Goal: Information Seeking & Learning: Check status

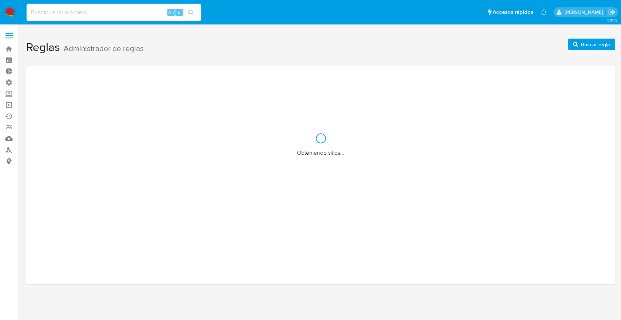
click at [81, 13] on input at bounding box center [114, 12] width 175 height 9
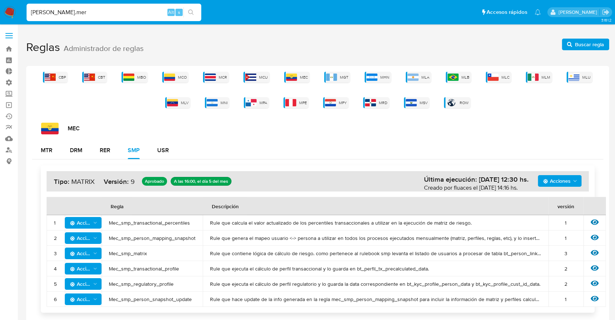
type input "medrano.mer"
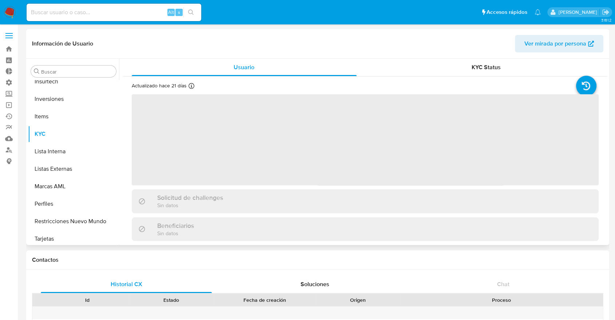
scroll to position [377, 0]
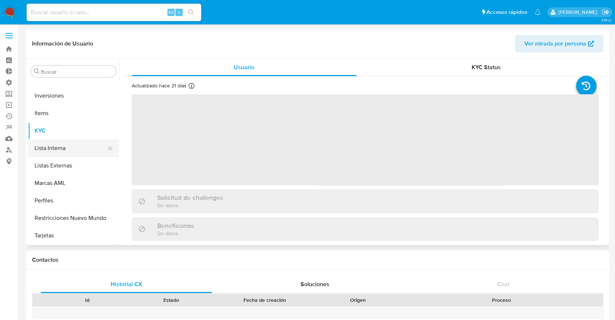
select select "10"
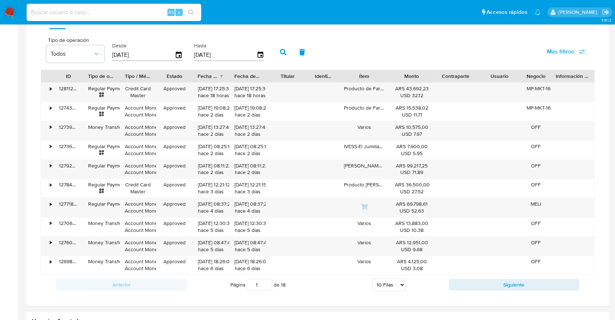
scroll to position [503, 0]
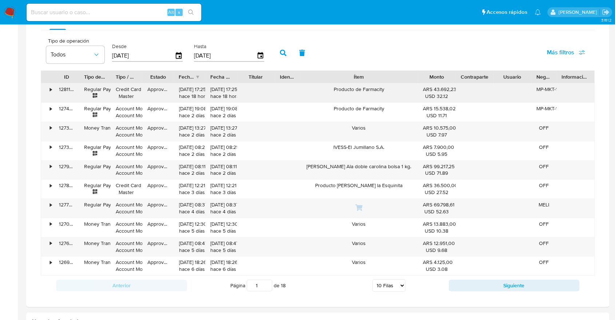
click at [457, 102] on div "ID Tipo de operación Tipo / Método Estado Fecha de creación Fecha de aprobación…" at bounding box center [318, 172] width 554 height 205
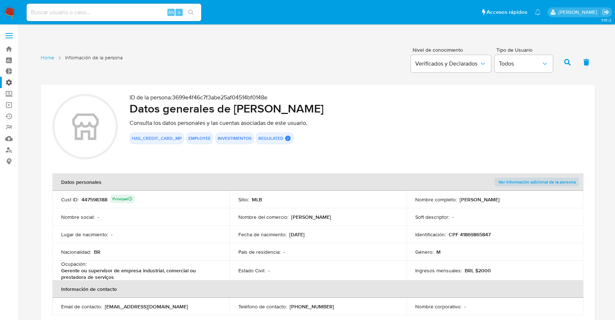
click at [11, 82] on label "Administración" at bounding box center [43, 82] width 87 height 11
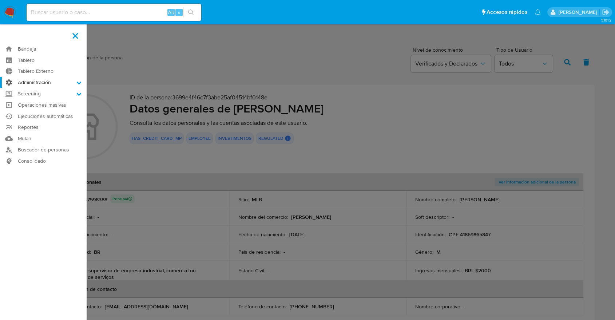
click at [0, 0] on input "Administración" at bounding box center [0, 0] width 0 height 0
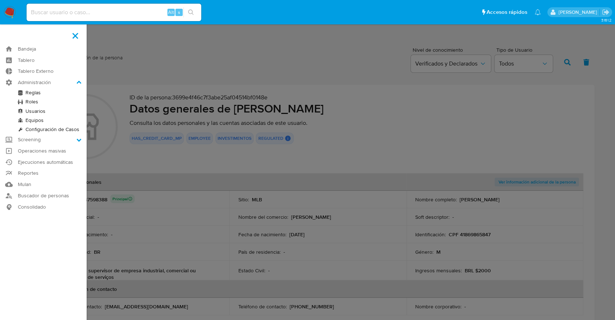
click at [31, 91] on link "Reglas" at bounding box center [43, 92] width 87 height 9
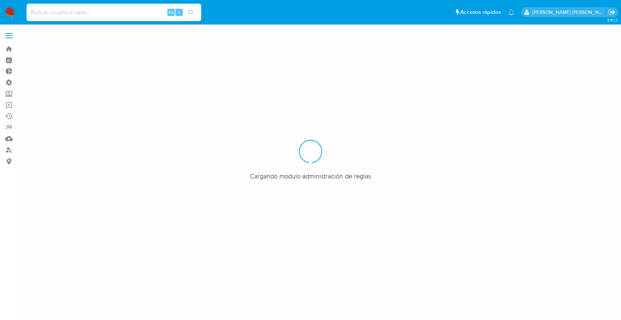
click at [104, 13] on input at bounding box center [114, 12] width 175 height 9
paste input "141628709"
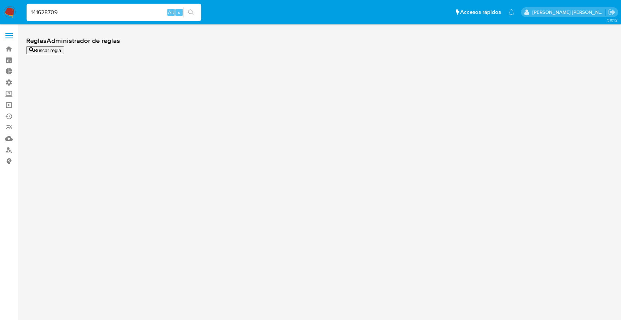
type input "141628709"
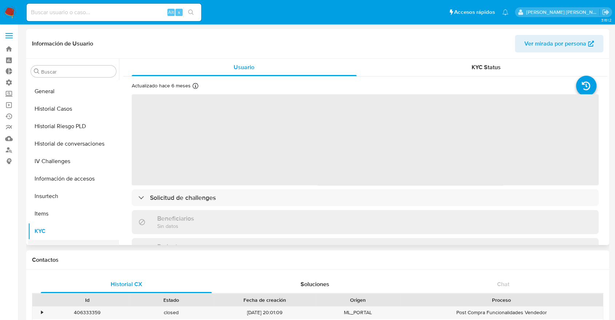
scroll to position [236, 0]
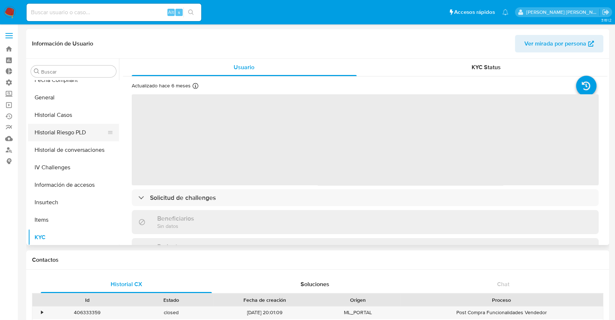
select select "10"
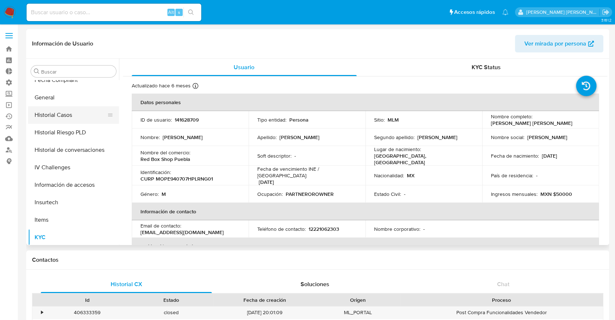
click at [50, 114] on button "Historial Casos" at bounding box center [70, 114] width 85 height 17
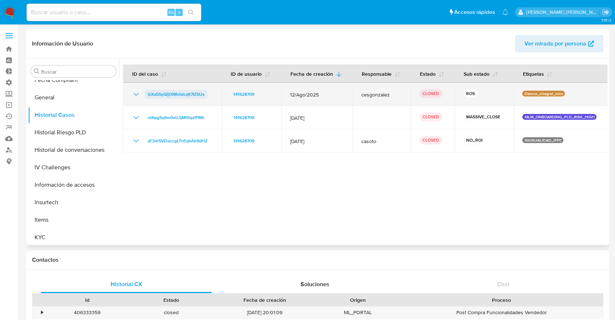
click at [163, 94] on span "GXa55yQijtXMotdcqK7IZ5Ux" at bounding box center [176, 94] width 57 height 9
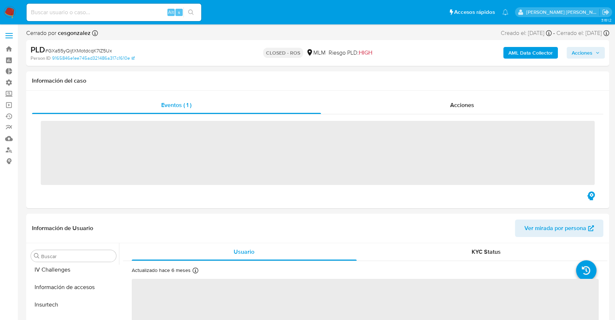
scroll to position [343, 0]
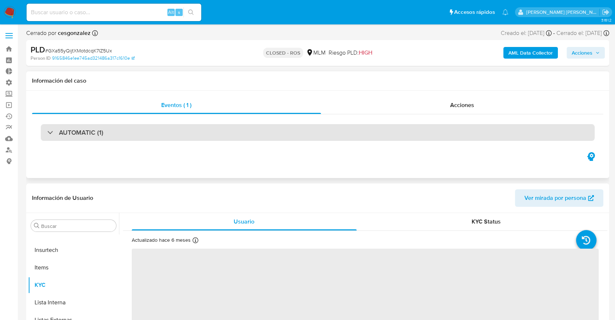
click at [84, 137] on div "AUTOMATIC (1)" at bounding box center [318, 132] width 554 height 17
select select "10"
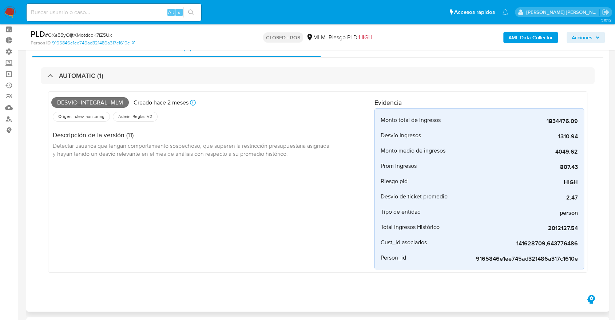
scroll to position [31, 0]
drag, startPoint x: 61, startPoint y: 97, endPoint x: 95, endPoint y: 103, distance: 34.7
click at [95, 103] on span "Desvio_integral_mlm" at bounding box center [90, 103] width 78 height 11
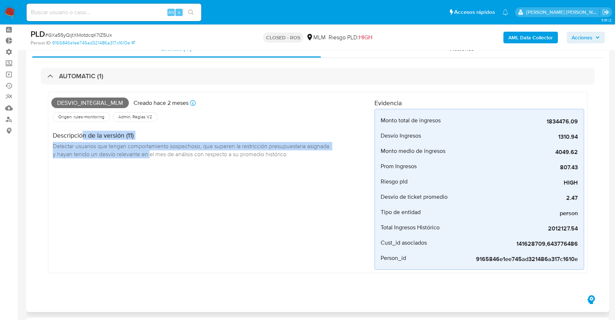
drag, startPoint x: 84, startPoint y: 136, endPoint x: 151, endPoint y: 162, distance: 71.8
click at [151, 162] on div "Descripción de la versión (11) Detectar usuarios que tengan comportamiento sosp…" at bounding box center [193, 143] width 285 height 41
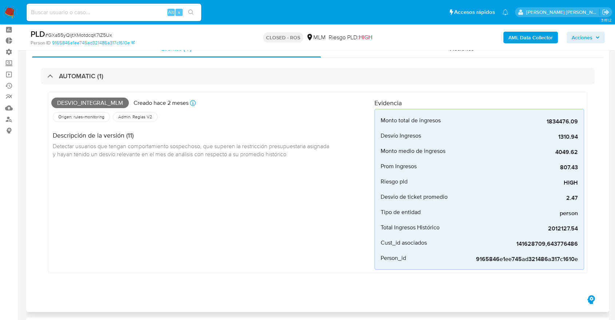
click at [104, 102] on span "Desvio_integral_mlm" at bounding box center [90, 103] width 78 height 11
click at [126, 196] on div "Desvio_integral_mlm Creado hace 2 meses Creado: 12/08/2025 05:12:54 Origen: rul…" at bounding box center [212, 182] width 323 height 175
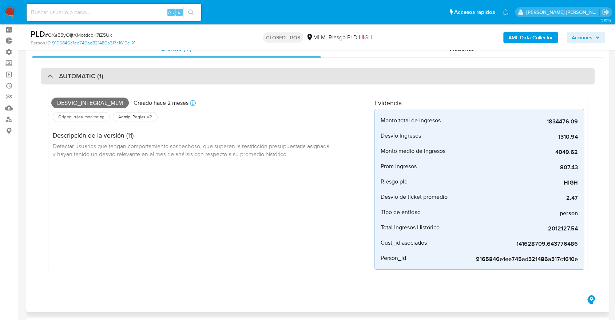
click at [68, 72] on h3 "AUTOMATIC (1)" at bounding box center [81, 76] width 44 height 8
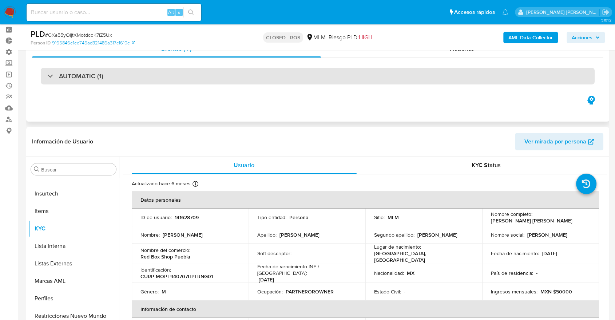
click at [101, 76] on h3 "AUTOMATIC (1)" at bounding box center [81, 76] width 44 height 8
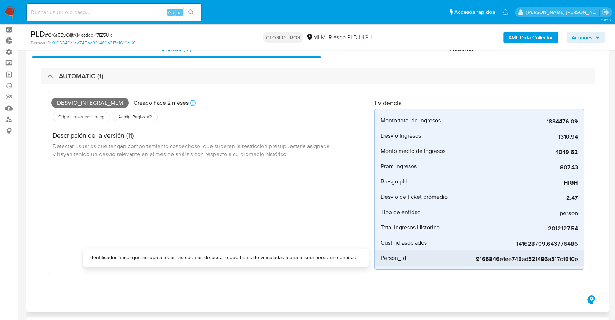
click at [393, 258] on span "Person_id" at bounding box center [393, 257] width 25 height 7
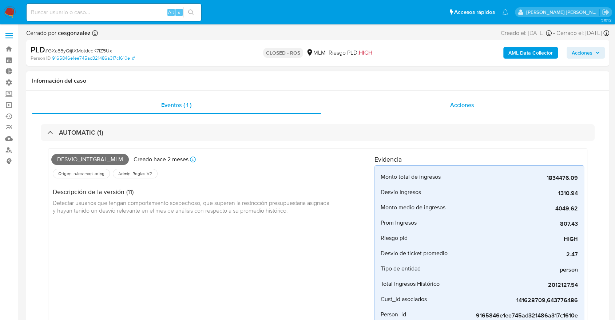
click at [462, 104] on span "Acciones" at bounding box center [462, 105] width 24 height 8
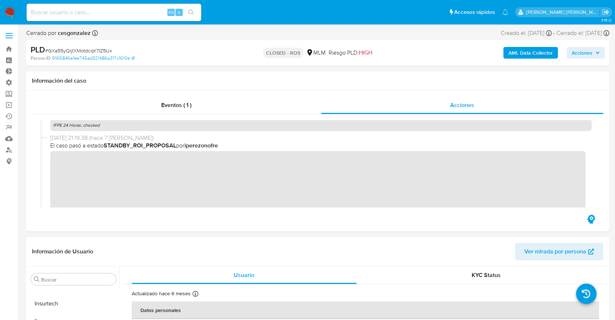
scroll to position [507, 0]
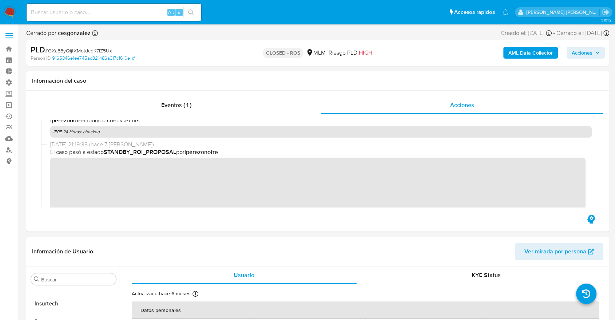
drag, startPoint x: 178, startPoint y: 157, endPoint x: 366, endPoint y: 56, distance: 213.2
click at [366, 56] on span "HIGH" at bounding box center [365, 52] width 13 height 8
drag, startPoint x: 274, startPoint y: 53, endPoint x: 300, endPoint y: 54, distance: 26.6
click at [300, 54] on p "CLOSED - ROS" at bounding box center [283, 53] width 40 height 10
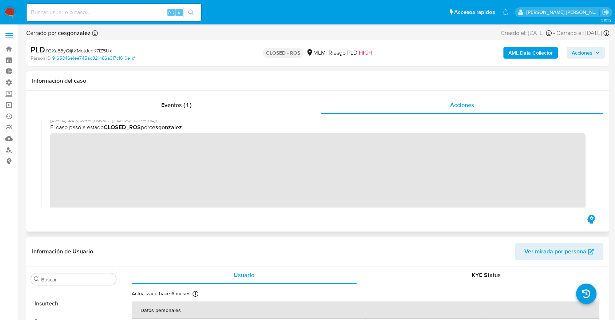
scroll to position [0, 0]
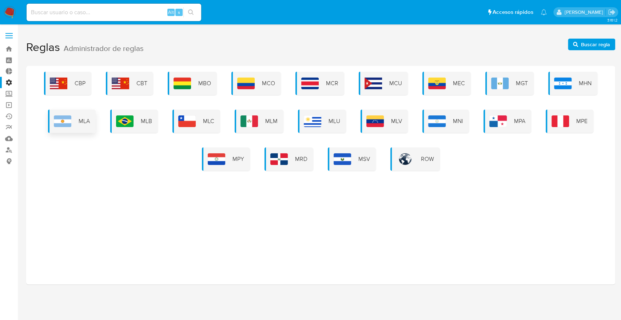
click at [74, 118] on div "MLA" at bounding box center [72, 121] width 48 height 23
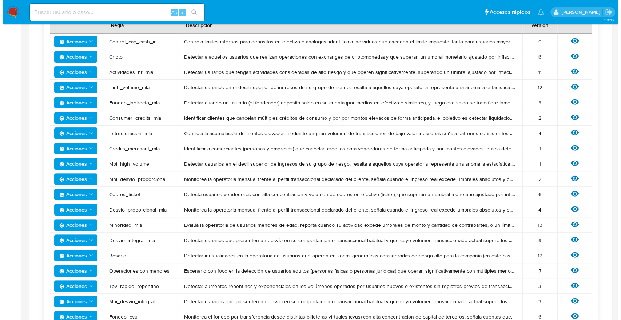
scroll to position [181, 0]
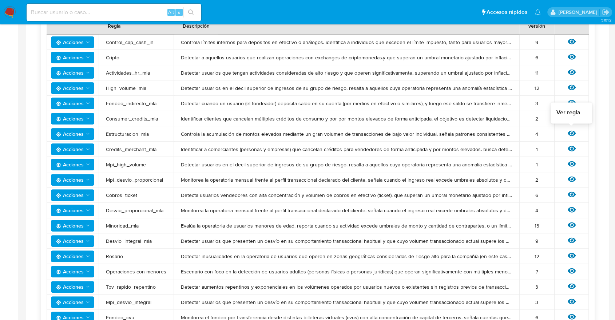
click at [574, 134] on icon at bounding box center [572, 133] width 8 height 5
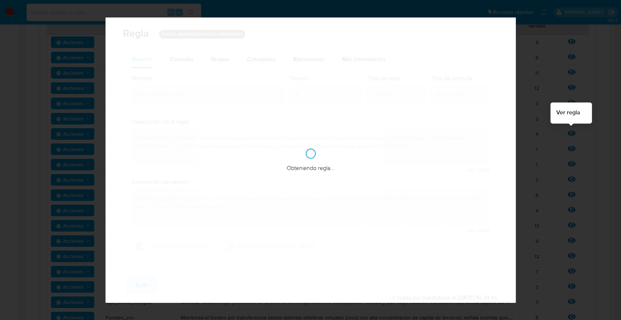
checkbox input "true"
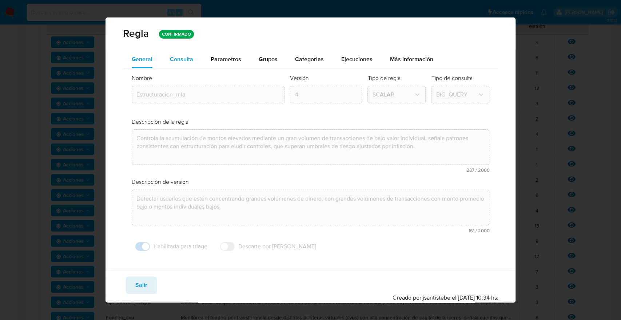
click at [187, 61] on span "Consulta" at bounding box center [181, 59] width 23 height 8
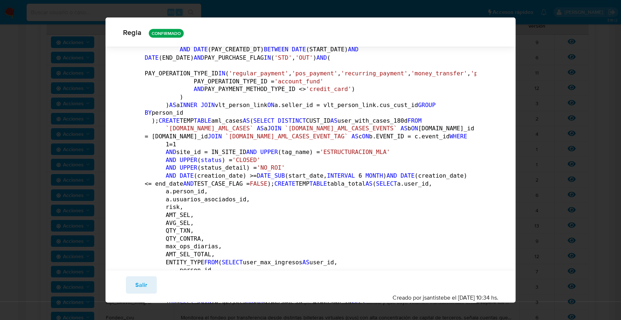
scroll to position [862, 0]
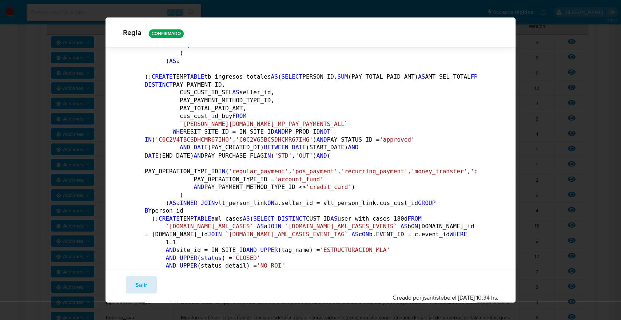
click at [136, 289] on span "Salir" at bounding box center [141, 285] width 12 height 16
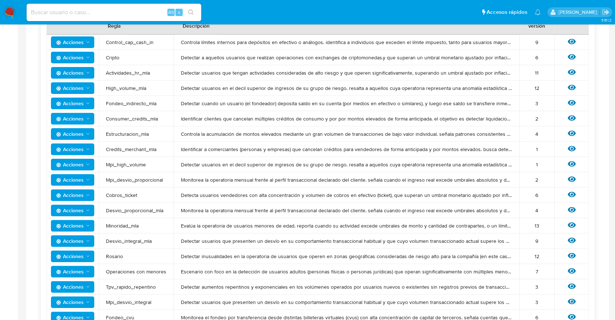
scroll to position [0, 0]
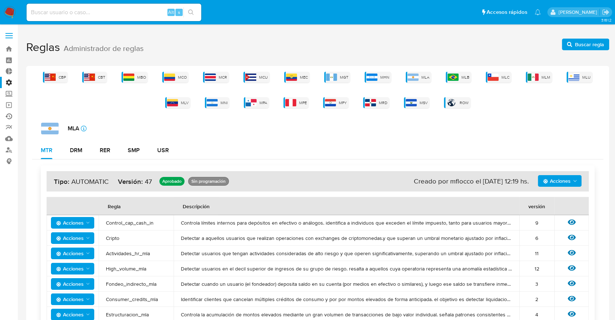
click at [8, 115] on link "Ejecuciones automáticas" at bounding box center [43, 116] width 87 height 11
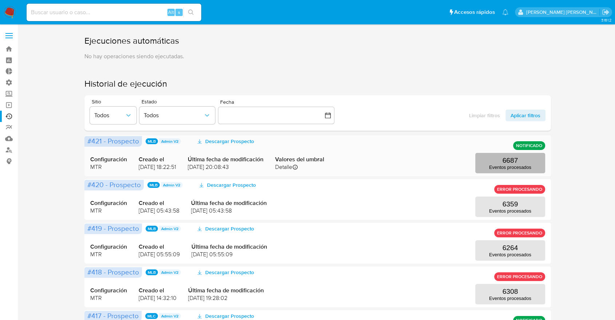
click at [508, 164] on p "6687" at bounding box center [510, 161] width 16 height 8
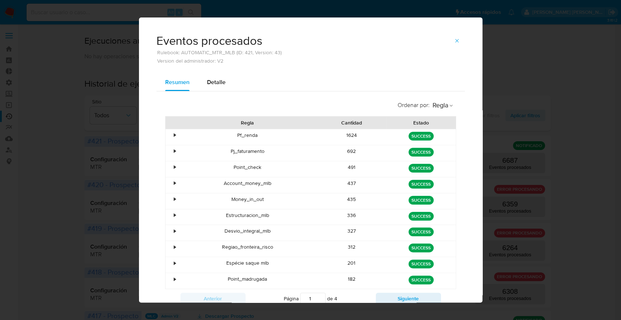
drag, startPoint x: 239, startPoint y: 135, endPoint x: 245, endPoint y: 166, distance: 31.1
click at [245, 166] on div "• Pf_renda 1624 green SUCCESS • Pj_faturamento 692 green SUCCESS • Point_check …" at bounding box center [310, 209] width 291 height 160
click at [250, 153] on div "Pj_faturamento" at bounding box center [247, 153] width 139 height 16
drag, startPoint x: 237, startPoint y: 136, endPoint x: 262, endPoint y: 137, distance: 25.5
click at [262, 137] on div "Pf_renda" at bounding box center [247, 137] width 139 height 16
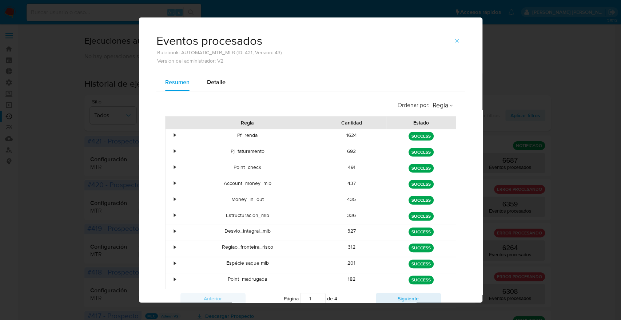
click at [262, 137] on div "Pf_renda" at bounding box center [247, 137] width 139 height 16
drag, startPoint x: 342, startPoint y: 135, endPoint x: 360, endPoint y: 138, distance: 18.3
click at [360, 138] on div "1624" at bounding box center [352, 137] width 70 height 16
click at [174, 136] on div "•" at bounding box center [175, 135] width 2 height 7
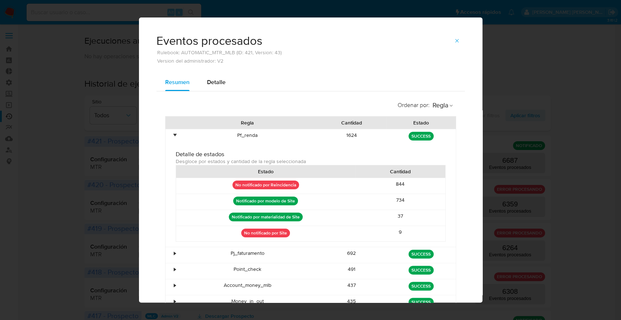
click at [252, 186] on p "No notificado por Reincidencia" at bounding box center [266, 185] width 67 height 9
drag, startPoint x: 249, startPoint y: 182, endPoint x: 287, endPoint y: 191, distance: 38.6
click at [287, 191] on div "No notificado por Reincidencia" at bounding box center [265, 186] width 179 height 16
drag, startPoint x: 261, startPoint y: 231, endPoint x: 271, endPoint y: 221, distance: 14.2
click at [275, 231] on p "No notificado por Site" at bounding box center [265, 233] width 49 height 9
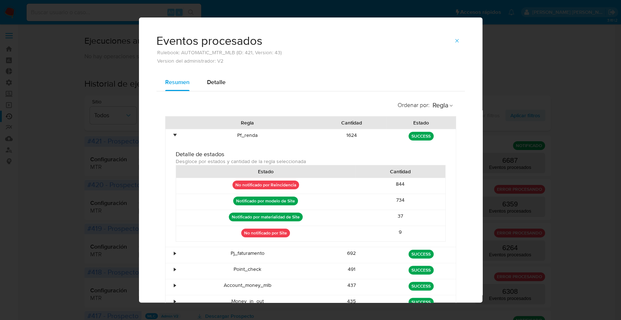
drag, startPoint x: 255, startPoint y: 201, endPoint x: 280, endPoint y: 215, distance: 28.9
click at [280, 215] on div "No notificado por Reincidencia 844 Notificado por modelo de Site 734 Notificado…" at bounding box center [311, 210] width 270 height 64
click at [280, 215] on p "Notificado por materialidad de Site" at bounding box center [266, 217] width 74 height 9
click at [454, 45] on span "button" at bounding box center [457, 41] width 6 height 10
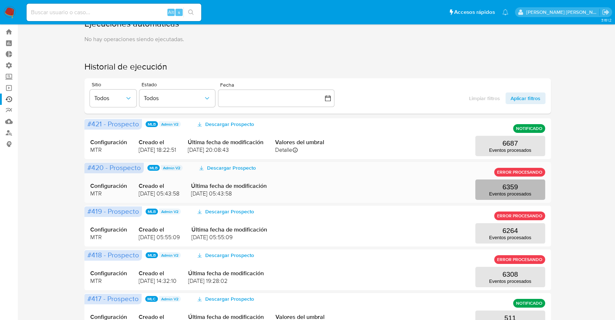
scroll to position [23, 0]
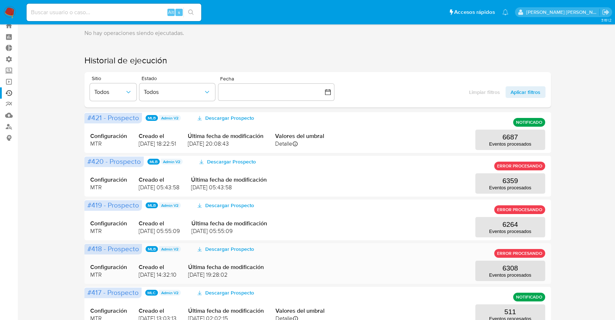
drag, startPoint x: 140, startPoint y: 274, endPoint x: 146, endPoint y: 276, distance: 6.8
click at [146, 276] on span "[DATE] 14:32:10" at bounding box center [158, 275] width 38 height 8
drag, startPoint x: 138, startPoint y: 231, endPoint x: 153, endPoint y: 232, distance: 14.6
click at [153, 232] on span "[DATE] 05:55:09" at bounding box center [159, 231] width 41 height 8
drag, startPoint x: 140, startPoint y: 186, endPoint x: 149, endPoint y: 190, distance: 9.3
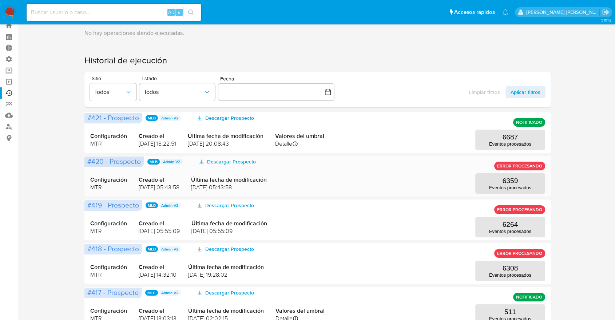
click at [149, 190] on span "[DATE] 05:43:58" at bounding box center [159, 187] width 41 height 8
drag, startPoint x: 142, startPoint y: 144, endPoint x: 147, endPoint y: 145, distance: 4.8
click at [147, 145] on span "[DATE] 18:22:51" at bounding box center [157, 144] width 37 height 8
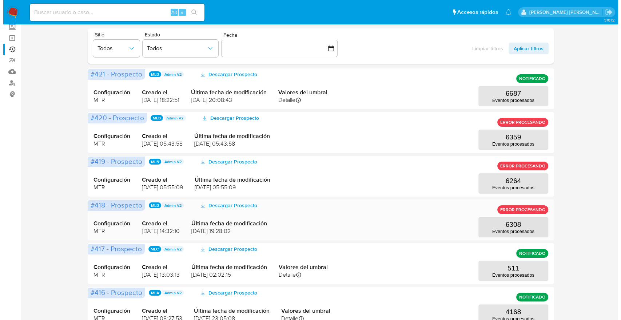
scroll to position [0, 0]
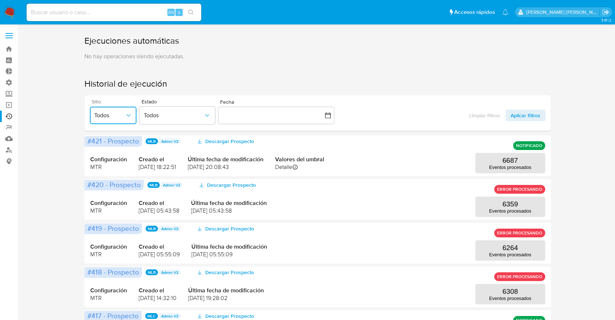
click at [111, 117] on span "Todos" at bounding box center [109, 115] width 31 height 7
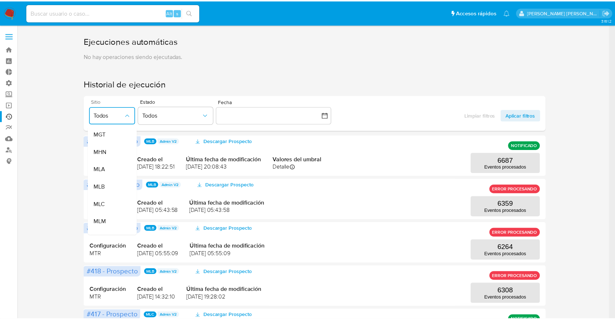
scroll to position [124, 0]
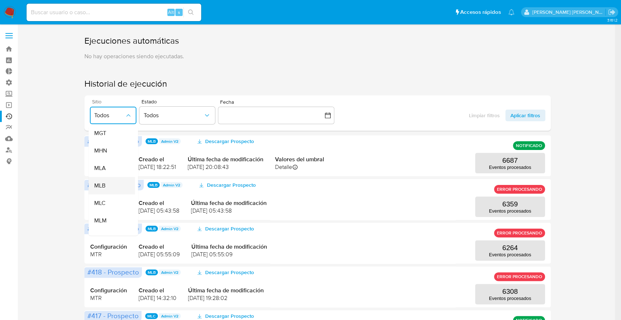
click at [111, 188] on div "MLB" at bounding box center [110, 185] width 31 height 17
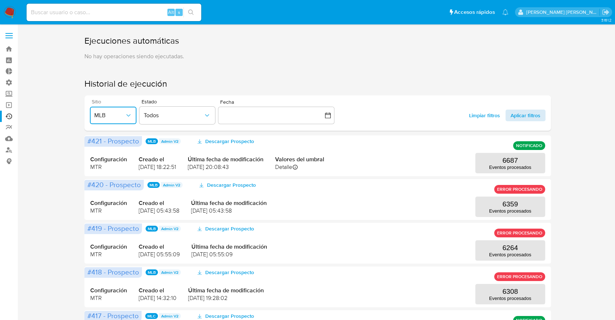
click at [527, 116] on span "Aplicar filtros" at bounding box center [526, 116] width 30 height 12
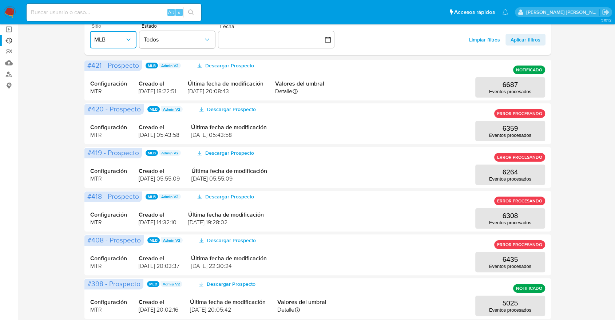
scroll to position [77, 0]
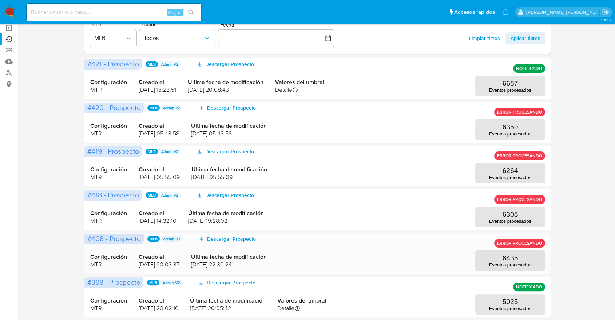
drag, startPoint x: 136, startPoint y: 264, endPoint x: 197, endPoint y: 264, distance: 61.2
click at [197, 264] on div "Configuración MTR Creado el [DATE] 20:03:37 Última fecha de modificación [DATE]…" at bounding box center [317, 253] width 455 height 35
click at [179, 262] on span "[DATE] 20:03:37" at bounding box center [159, 265] width 41 height 8
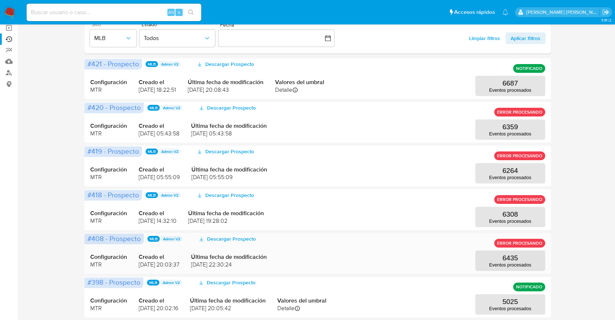
click at [179, 262] on span "[DATE] 20:03:37" at bounding box center [159, 265] width 41 height 8
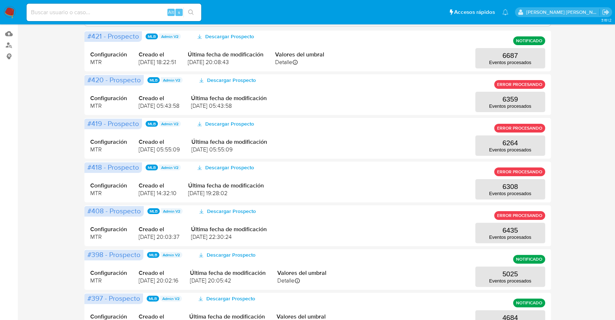
scroll to position [72, 0]
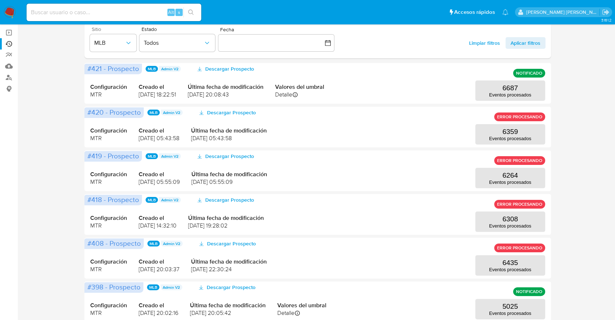
click at [574, 233] on div "Ejecuciones automáticas No hay operaciones siendo ejecutadas. Historial de ejec…" at bounding box center [317, 242] width 583 height 558
